Goal: Communication & Community: Participate in discussion

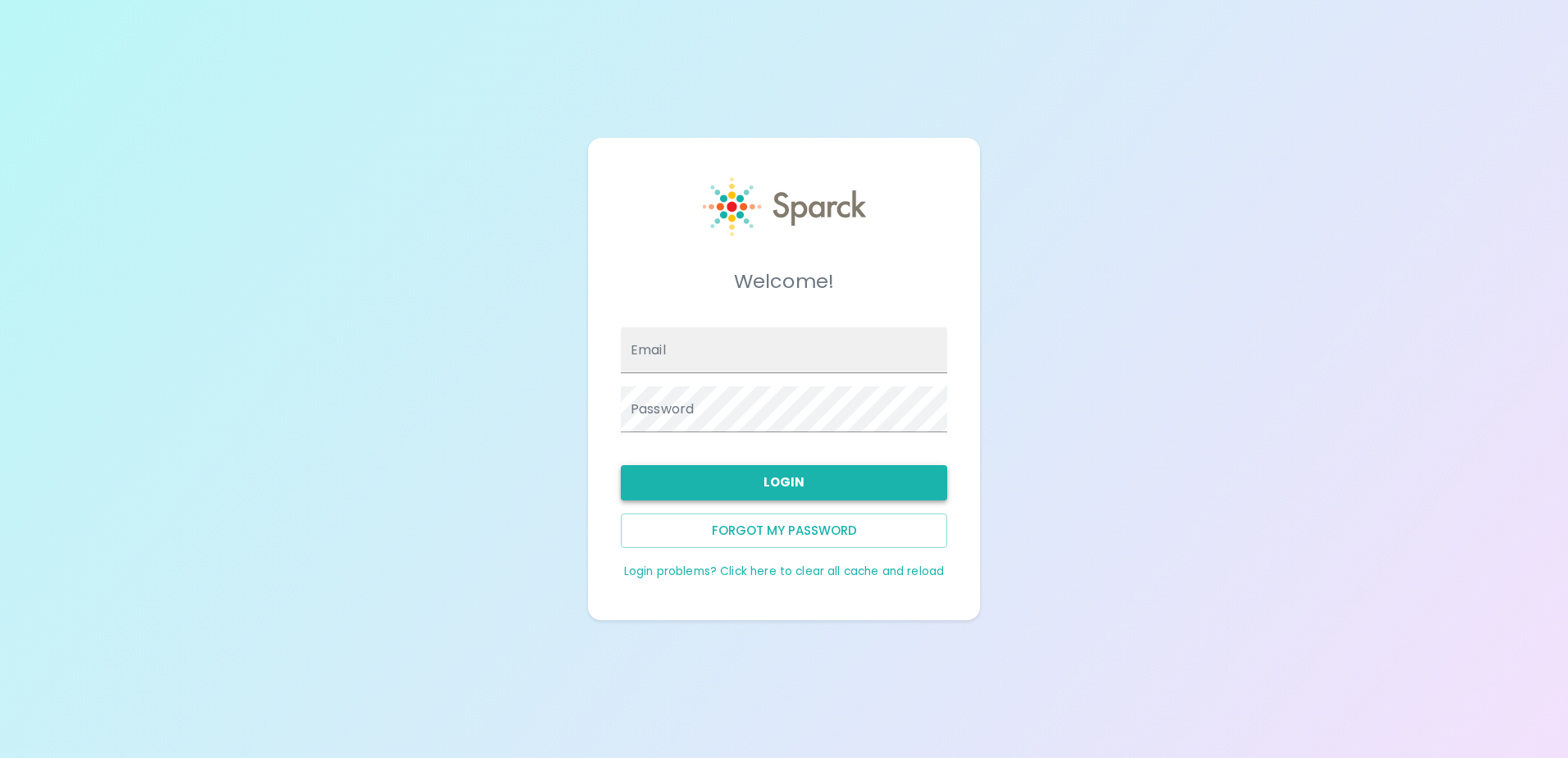
type input "[EMAIL_ADDRESS][DOMAIN_NAME]"
click at [894, 476] on button "Login" at bounding box center [784, 482] width 326 height 34
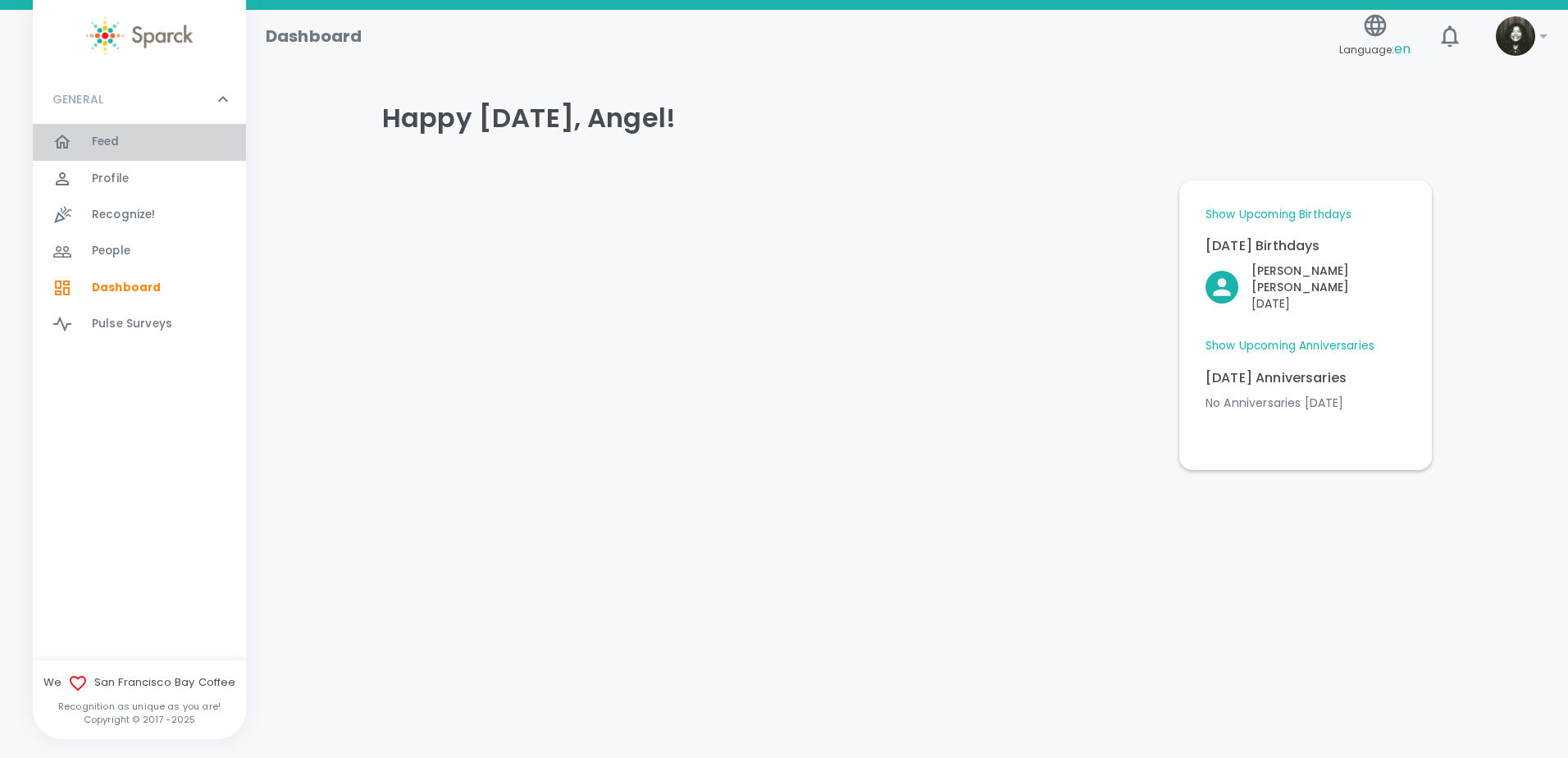
click at [116, 148] on span "Feed" at bounding box center [105, 142] width 28 height 16
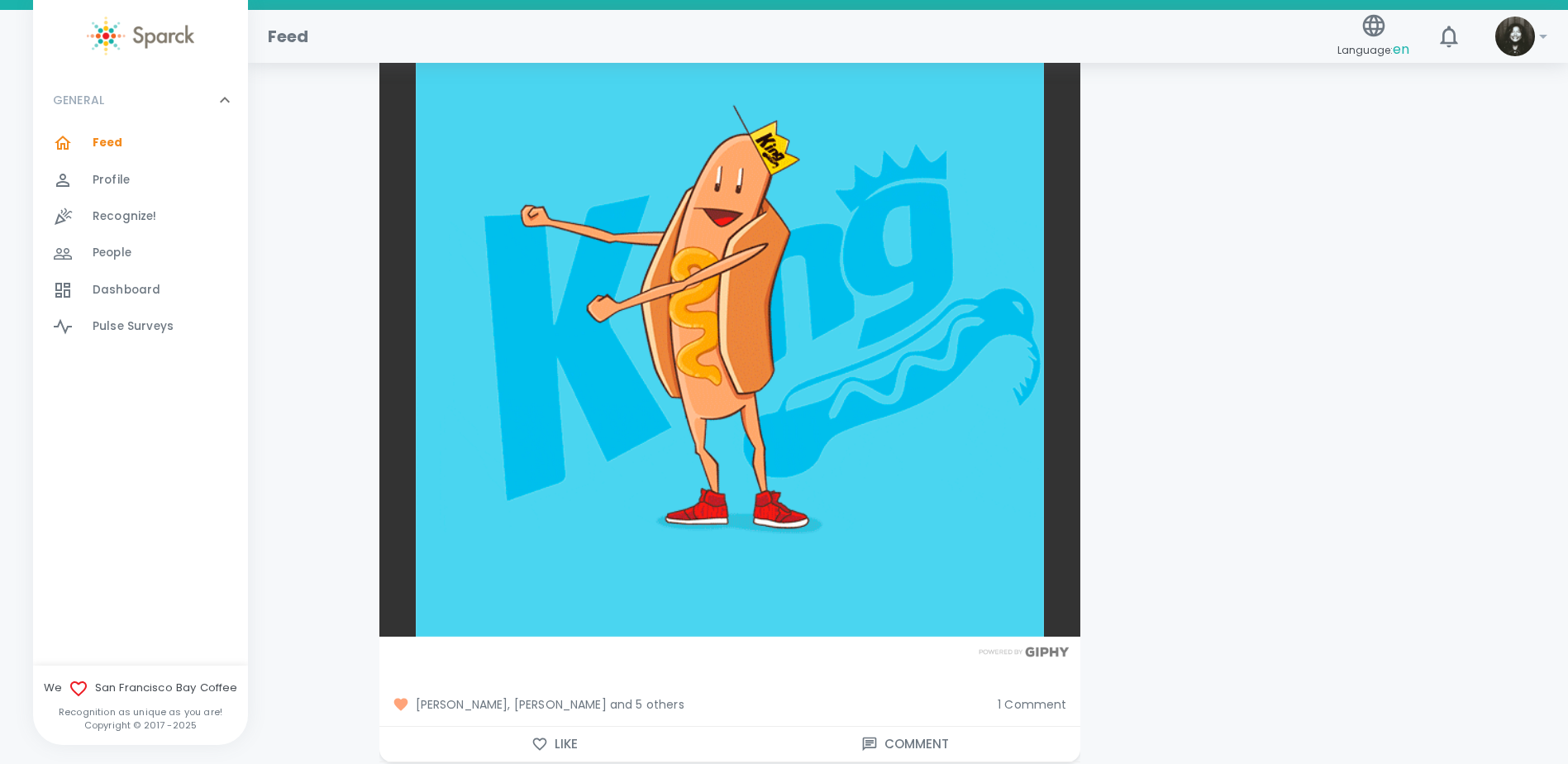
scroll to position [4793, 0]
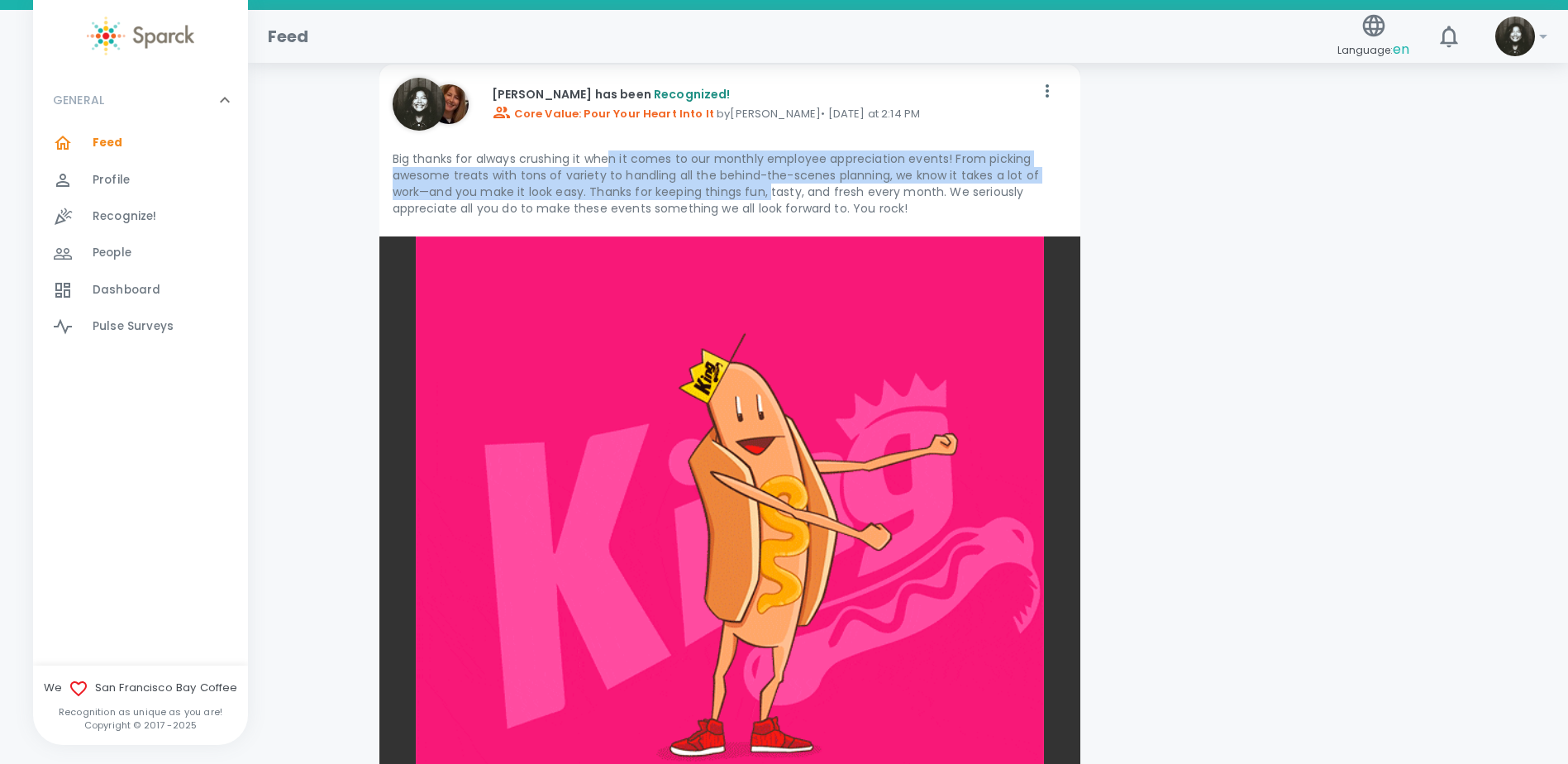
drag, startPoint x: 607, startPoint y: 160, endPoint x: 743, endPoint y: 186, distance: 138.5
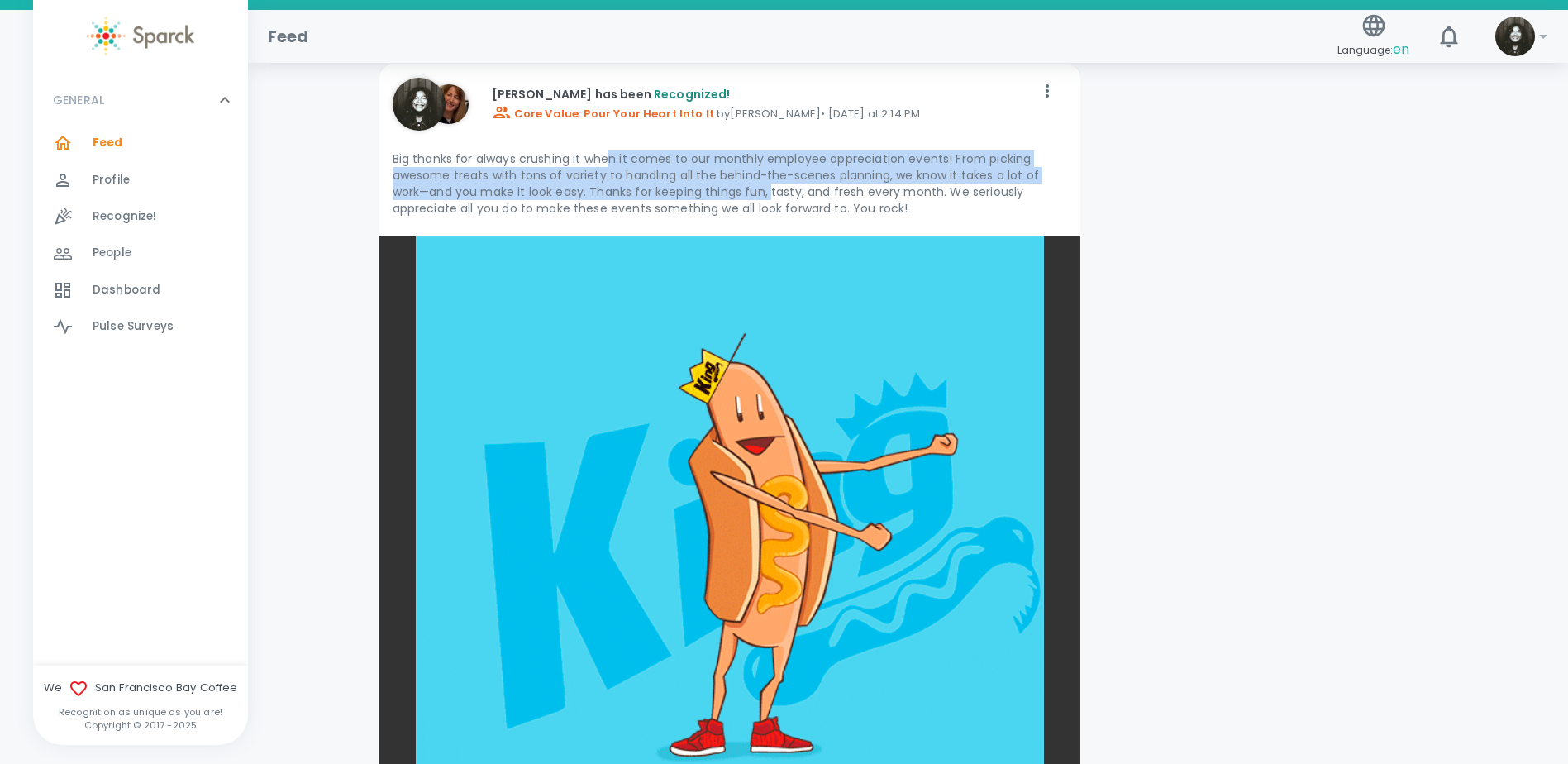
click at [743, 186] on p "Big thanks for always crushing it when it comes to our monthly employee appreci…" at bounding box center [729, 184] width 674 height 66
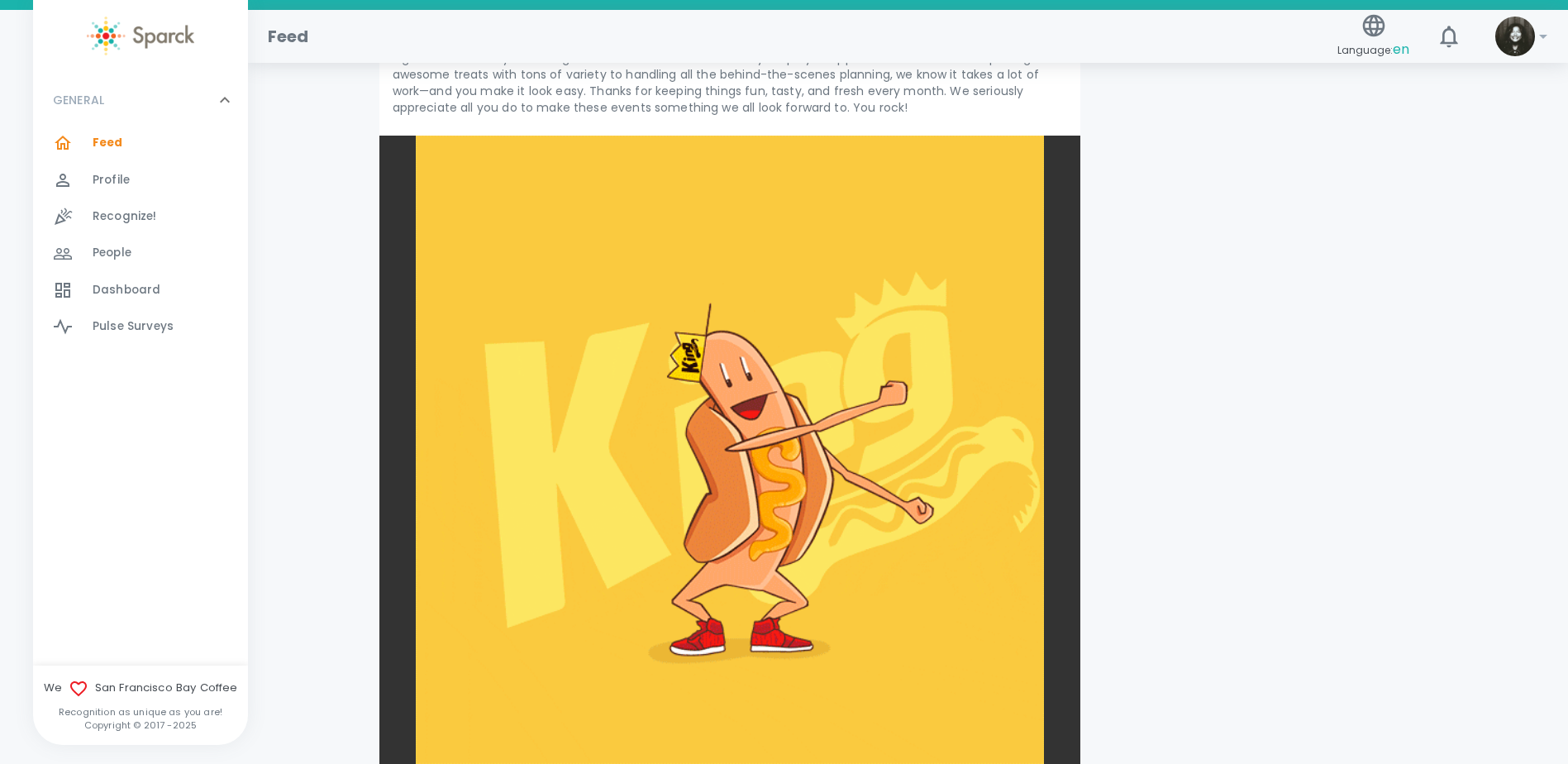
scroll to position [5206, 0]
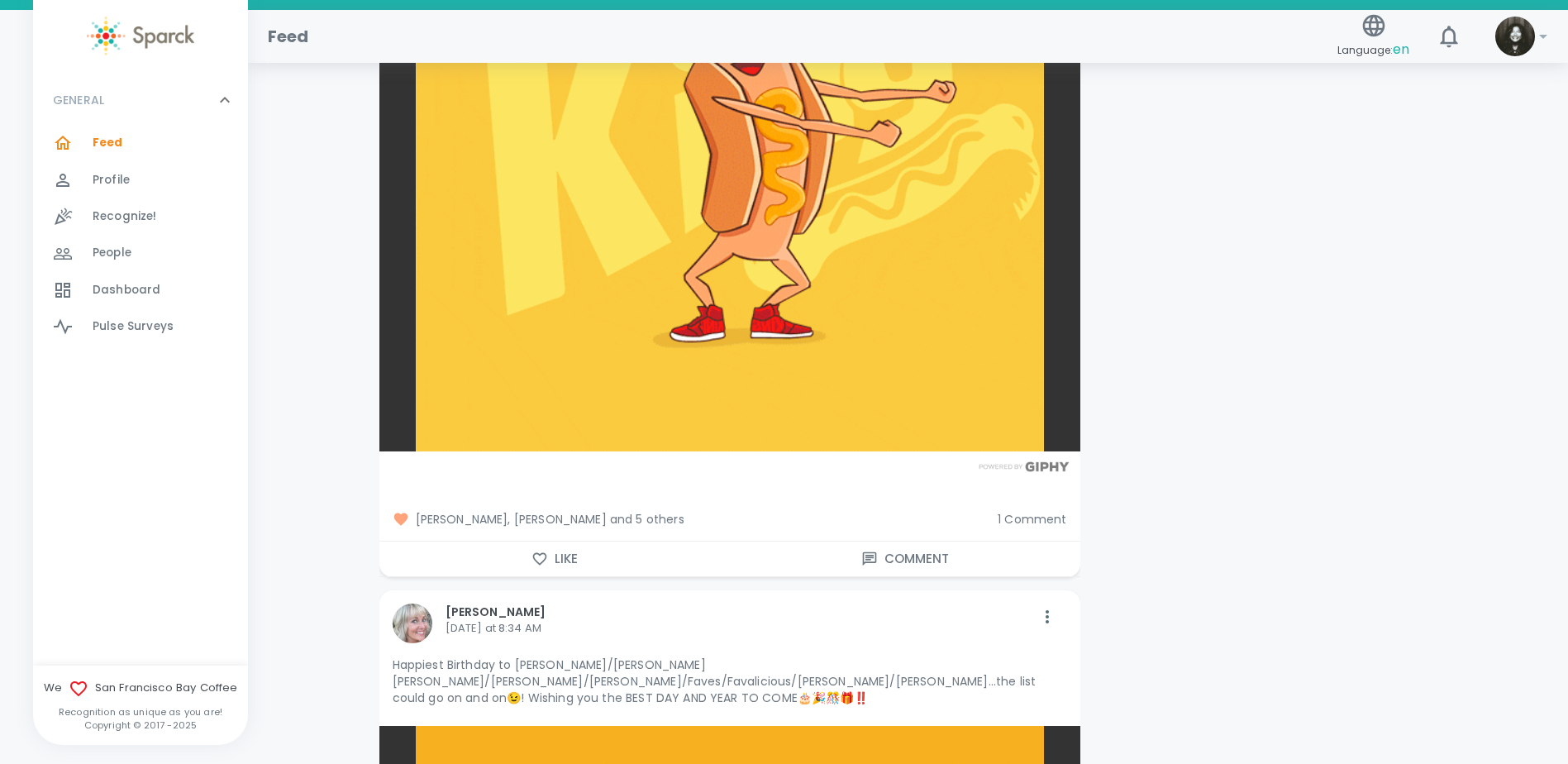
click at [519, 565] on button "Like" at bounding box center [555, 559] width 351 height 35
